Goal: Transaction & Acquisition: Download file/media

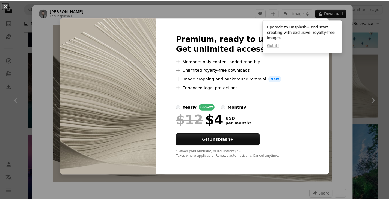
scroll to position [400, 0]
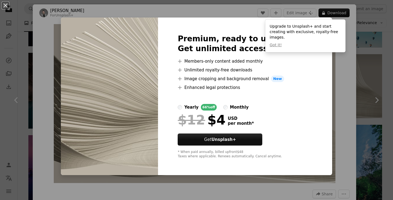
click at [355, 96] on div "An X shape Premium, ready to use images. Get unlimited access. A plus sign Memb…" at bounding box center [196, 100] width 393 height 200
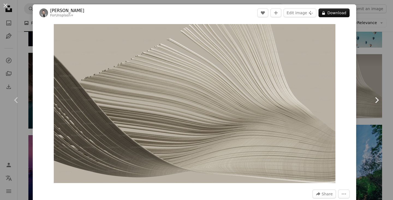
click at [362, 86] on link "Chevron right" at bounding box center [376, 100] width 33 height 52
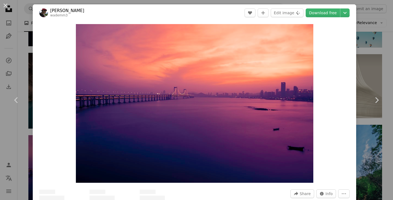
click at [379, 50] on div "An X shape Chevron left Chevron right [PERSON_NAME] wademm3 A heart A plus sign…" at bounding box center [196, 100] width 393 height 200
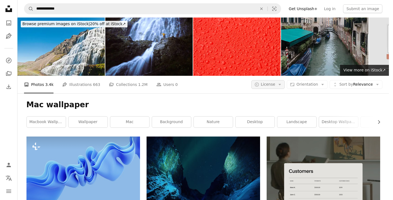
click at [280, 82] on icon "Arrow down" at bounding box center [279, 84] width 5 height 5
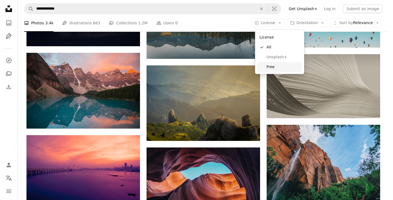
click at [279, 66] on span "Free" at bounding box center [283, 66] width 33 height 5
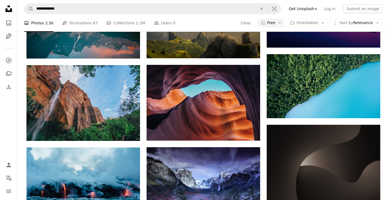
scroll to position [546, 0]
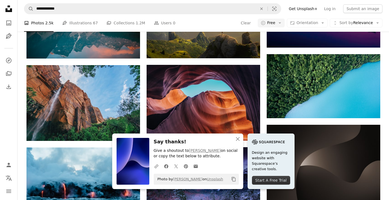
scroll to position [601, 0]
click at [337, 153] on div "A heart A plus sign [PERSON_NAME] Arrow pointing down A heart A plus sign NASA …" at bounding box center [203, 55] width 354 height 639
click at [236, 139] on icon "An X shape" at bounding box center [237, 138] width 7 height 7
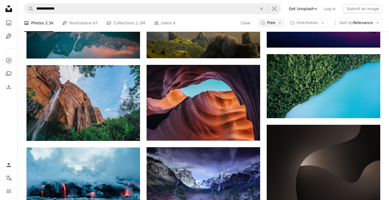
scroll to position [673, 0]
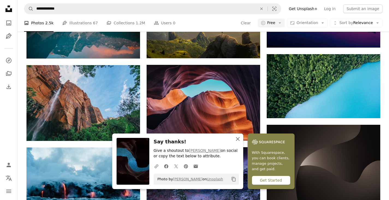
click at [238, 138] on icon "button" at bounding box center [238, 139] width 4 height 4
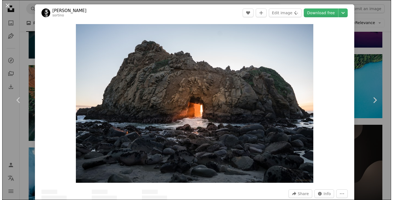
scroll to position [937, 0]
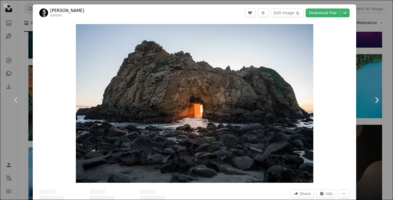
click at [375, 76] on link "Chevron right" at bounding box center [376, 100] width 33 height 52
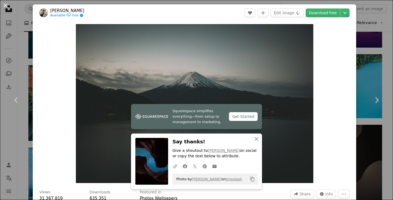
click at [4, 9] on button "An X shape" at bounding box center [5, 5] width 7 height 7
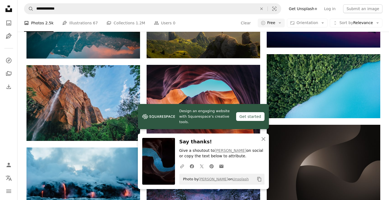
scroll to position [1010, 0]
drag, startPoint x: 267, startPoint y: 140, endPoint x: 99, endPoint y: 147, distance: 167.5
click at [266, 140] on button "An X shape Close" at bounding box center [263, 138] width 11 height 11
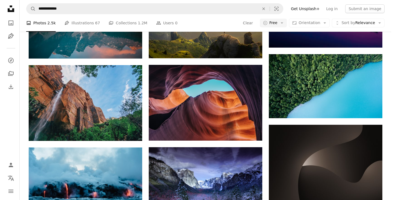
scroll to position [6596, 0]
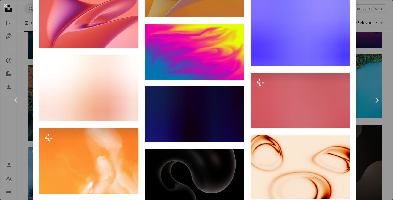
scroll to position [1874, 0]
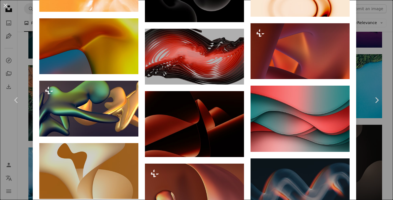
click at [366, 167] on div "An X shape Chevron left Chevron right [PERSON_NAME] misfitsean A heart A plus s…" at bounding box center [196, 100] width 393 height 200
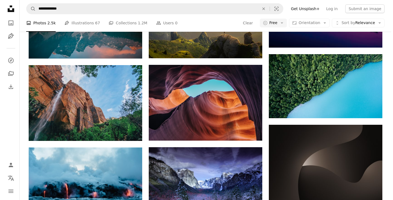
scroll to position [7561, 0]
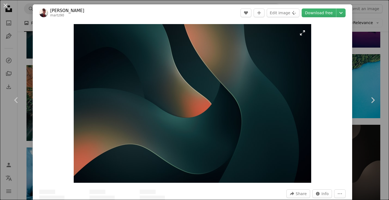
click at [321, 14] on link "Download free" at bounding box center [319, 12] width 34 height 9
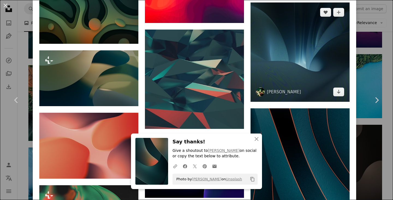
scroll to position [992, 0]
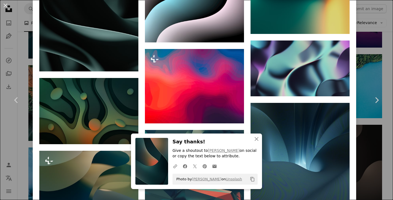
click at [360, 145] on div "An X shape Chevron left Chevron right [PERSON_NAME] martz90 A heart A plus sign…" at bounding box center [196, 100] width 393 height 200
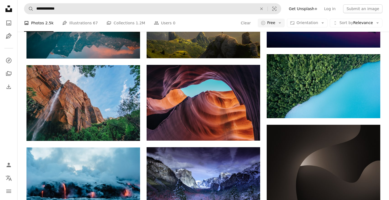
scroll to position [8680, 0]
